Goal: Subscribe to service/newsletter

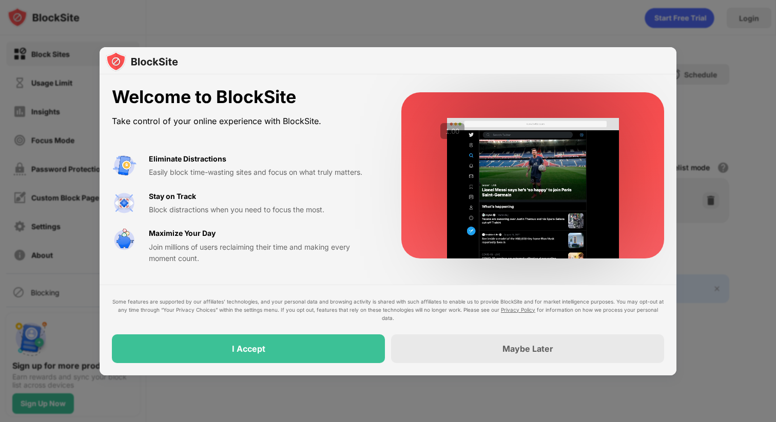
click at [488, 60] on div at bounding box center [388, 61] width 577 height 28
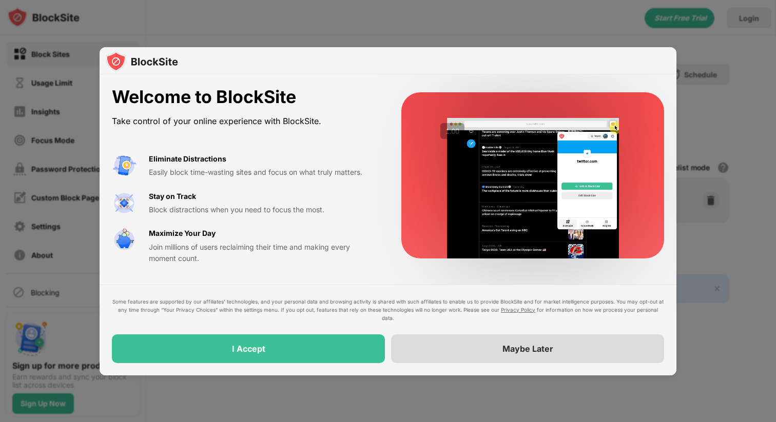
click at [451, 341] on div "Maybe Later" at bounding box center [527, 349] width 273 height 29
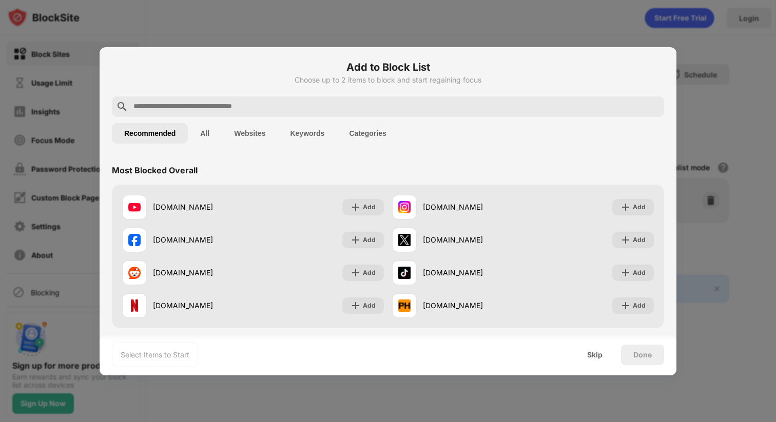
click at [535, 22] on div at bounding box center [388, 211] width 776 height 422
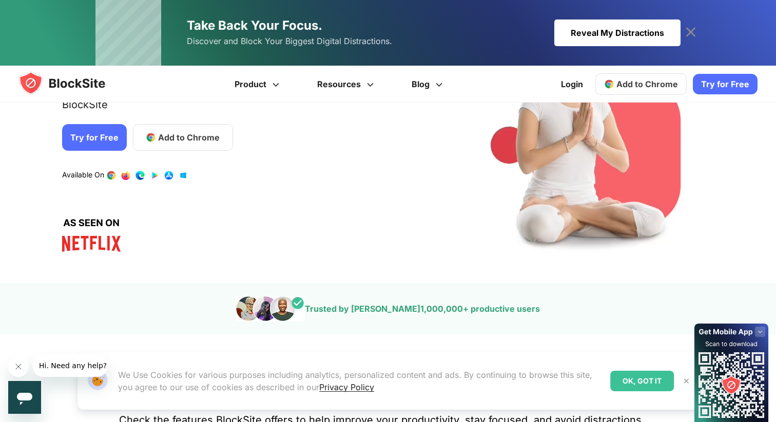
scroll to position [229, 0]
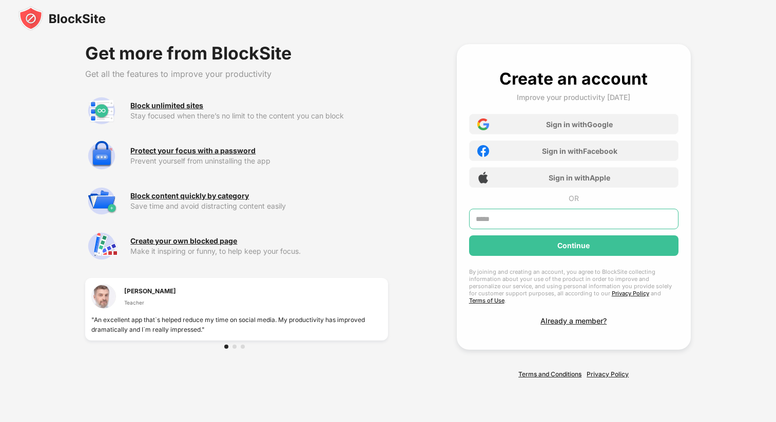
click at [510, 226] on input "text" at bounding box center [573, 219] width 209 height 21
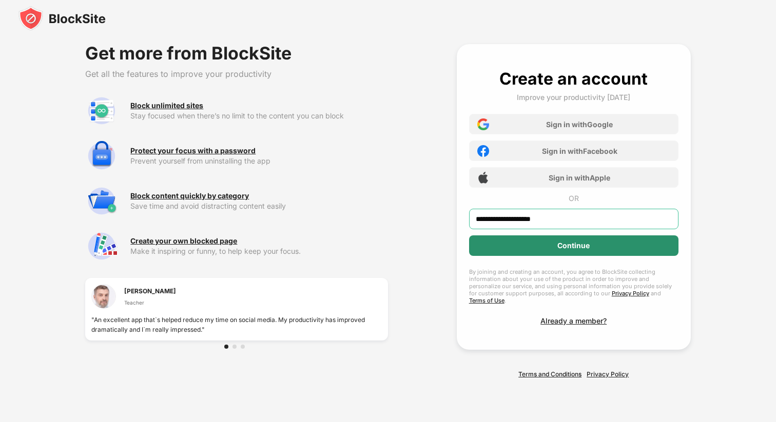
type input "**********"
click at [521, 253] on div "Continue" at bounding box center [573, 246] width 209 height 21
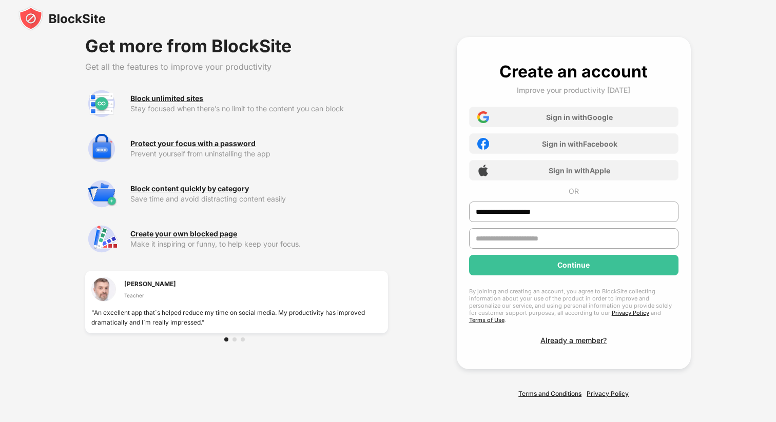
click at [516, 243] on input "text" at bounding box center [573, 238] width 209 height 21
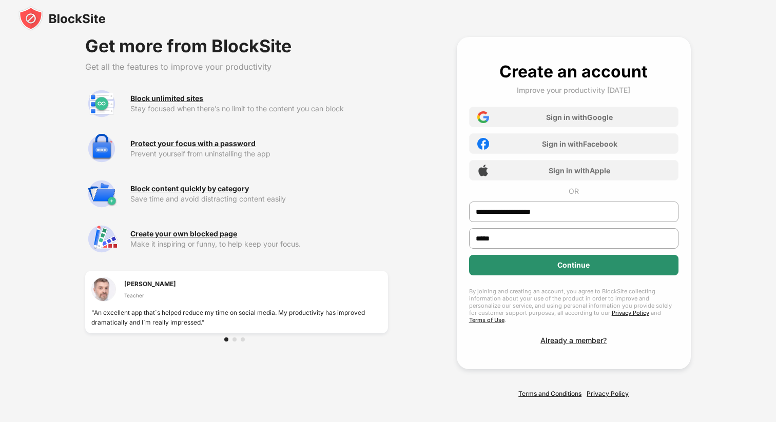
type input "*****"
click at [543, 273] on div "Continue" at bounding box center [573, 265] width 209 height 21
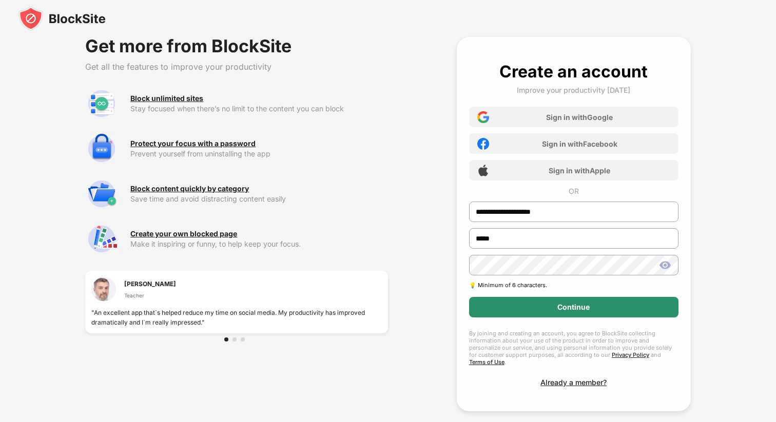
click at [583, 305] on div "Continue" at bounding box center [573, 307] width 32 height 8
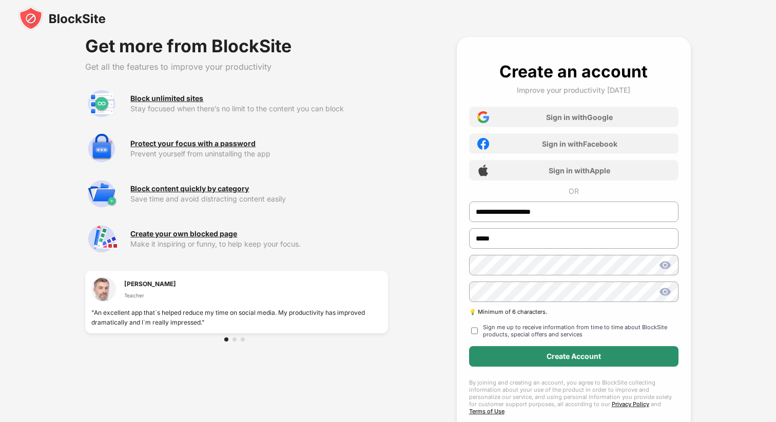
click at [625, 351] on div "Create Account" at bounding box center [573, 356] width 209 height 21
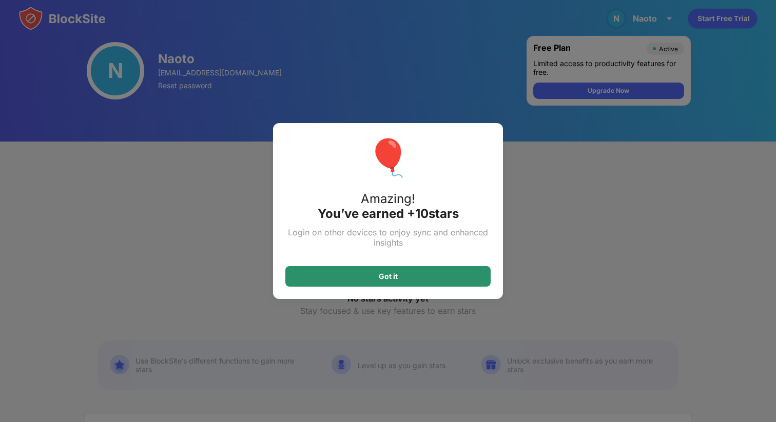
click at [471, 270] on div "Got it" at bounding box center [387, 276] width 205 height 21
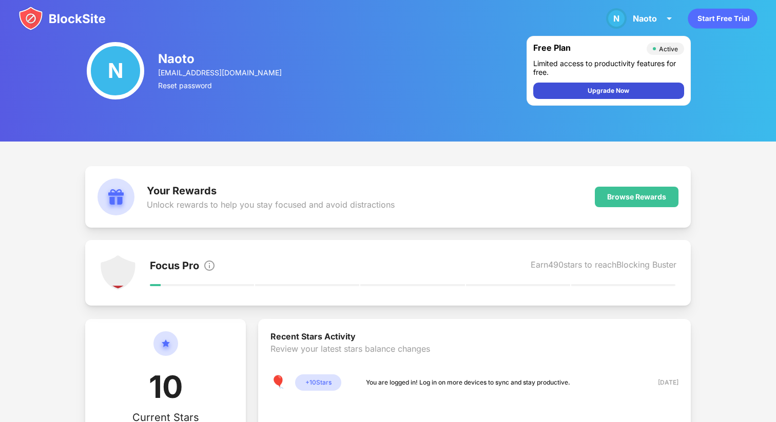
click at [647, 91] on div "Upgrade Now" at bounding box center [608, 91] width 151 height 16
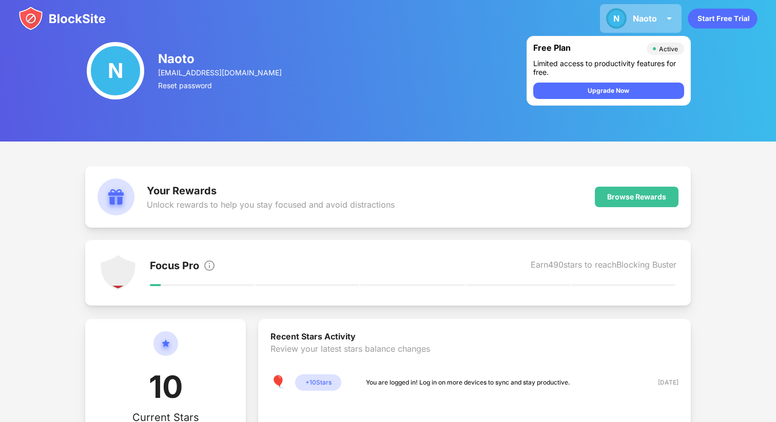
click at [669, 20] on img at bounding box center [669, 18] width 12 height 12
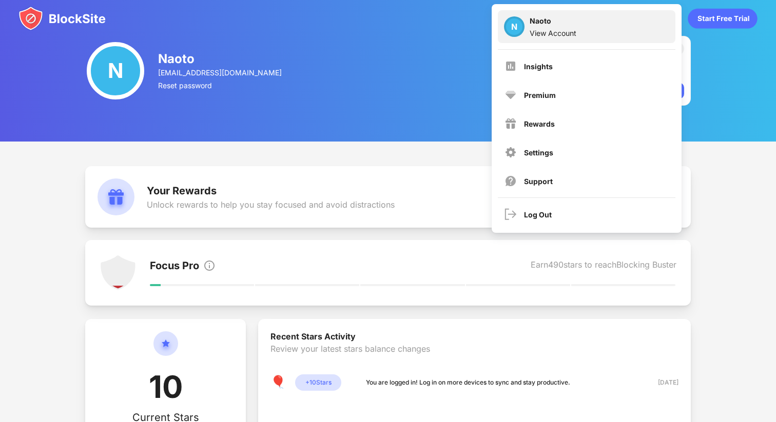
click at [626, 32] on div "N Naoto View Account" at bounding box center [587, 26] width 178 height 33
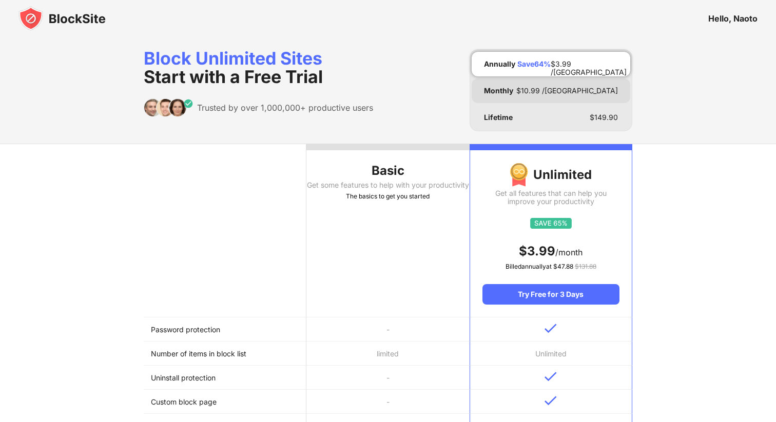
click at [541, 91] on div "Monthly $ 10.99 /MO" at bounding box center [551, 91] width 159 height 25
